Goal: Task Accomplishment & Management: Manage account settings

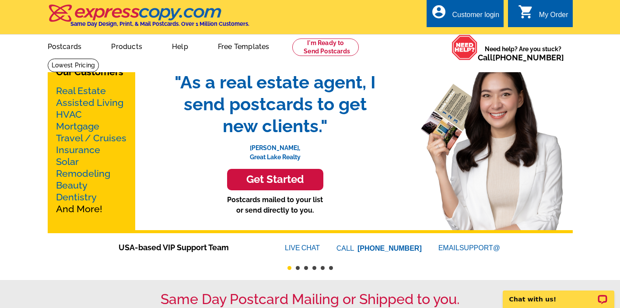
click at [471, 11] on div "Customer login" at bounding box center [475, 17] width 47 height 12
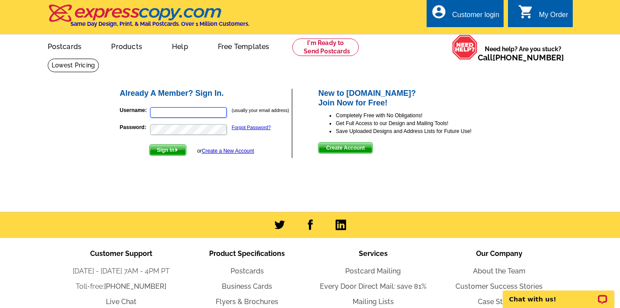
type input "[EMAIL_ADDRESS][DOMAIN_NAME]"
click at [170, 146] on span "Sign In" at bounding box center [168, 150] width 36 height 11
